Goal: Information Seeking & Learning: Find specific fact

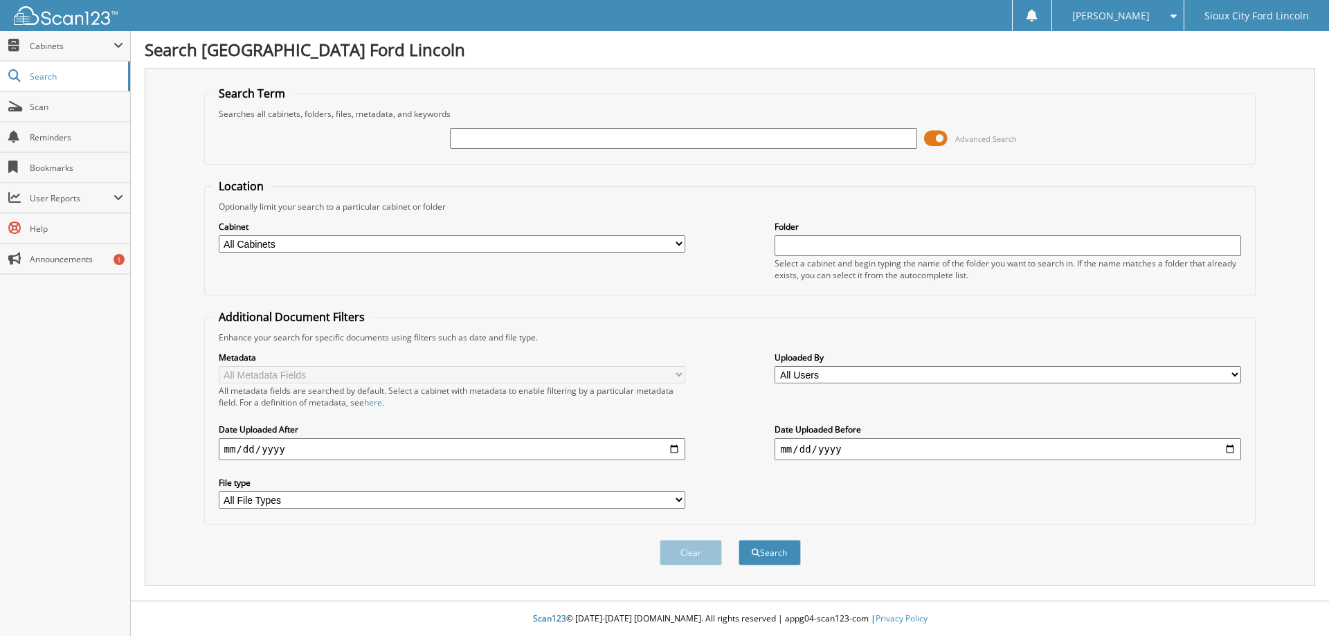
click at [494, 138] on input "text" at bounding box center [683, 138] width 467 height 21
type input "943706"
click at [767, 553] on button "Search" at bounding box center [770, 553] width 62 height 26
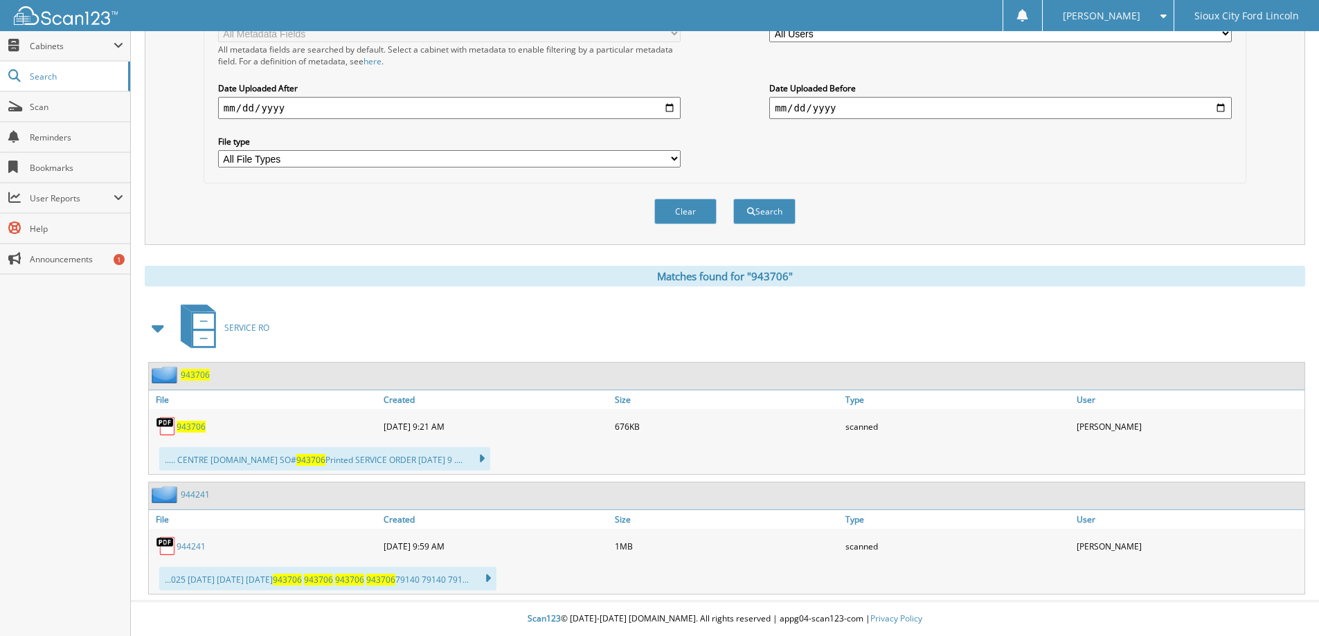
scroll to position [342, 0]
click at [200, 431] on span "943706" at bounding box center [191, 427] width 29 height 12
